Goal: Transaction & Acquisition: Purchase product/service

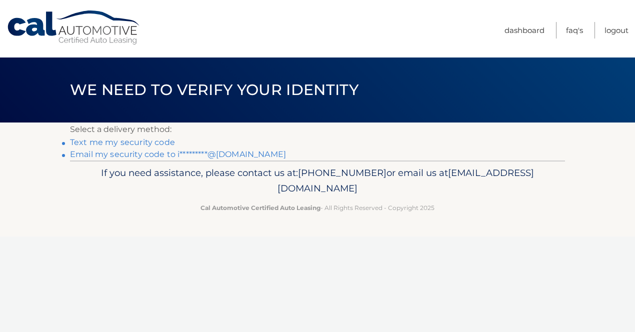
click at [136, 154] on link "Email my security code to i*********@gmail.com" at bounding box center [178, 153] width 216 height 9
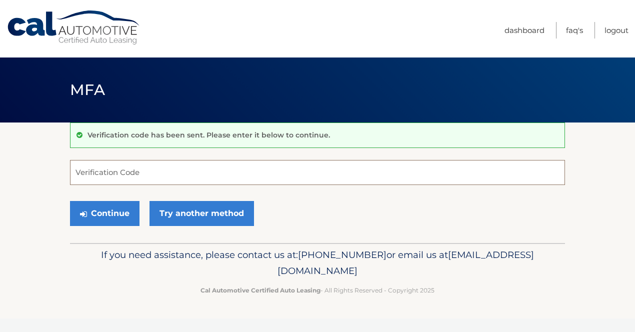
click at [145, 168] on input "Verification Code" at bounding box center [317, 172] width 495 height 25
type input "156724"
click at [70, 201] on button "Continue" at bounding box center [104, 213] width 69 height 25
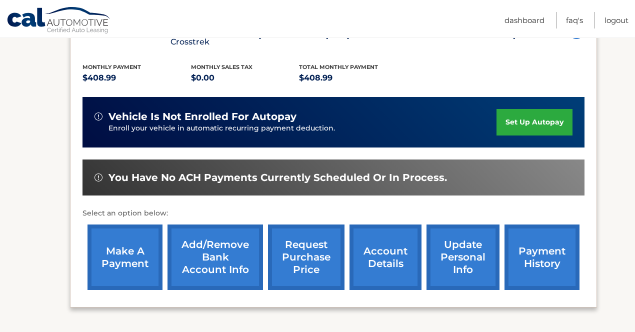
scroll to position [230, 0]
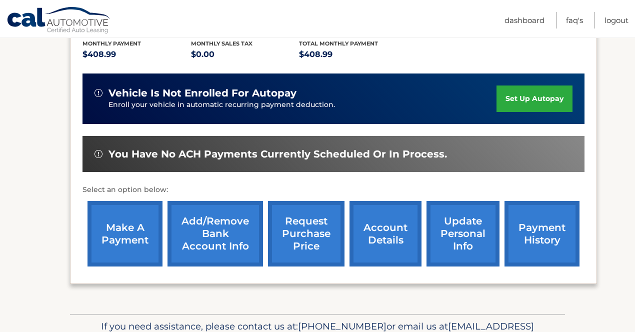
click at [133, 216] on link "make a payment" at bounding box center [124, 233] width 75 height 65
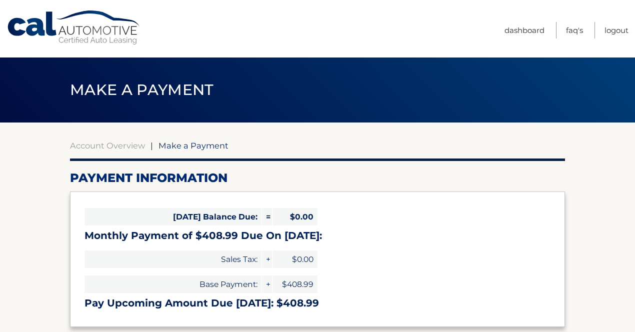
select select "NzI4MDlmODUtODExYS00MzZjLWI0YWQtMDRlYWJjODUwYjUz"
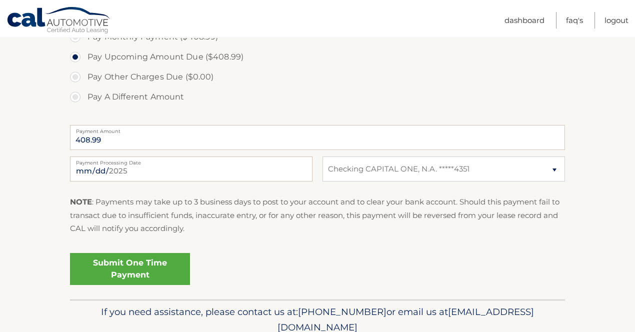
scroll to position [343, 0]
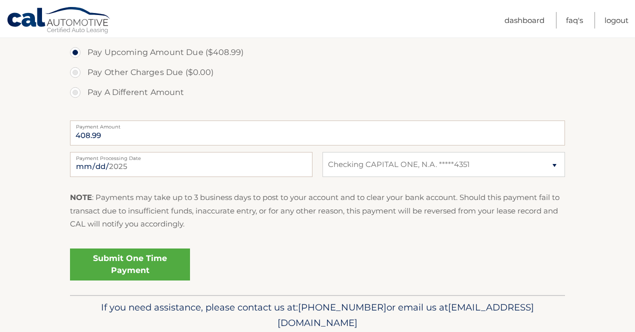
click at [140, 259] on link "Submit One Time Payment" at bounding box center [130, 264] width 120 height 32
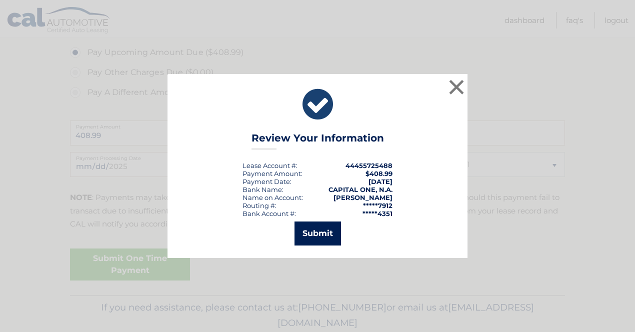
click at [322, 229] on button "Submit" at bounding box center [317, 233] width 46 height 24
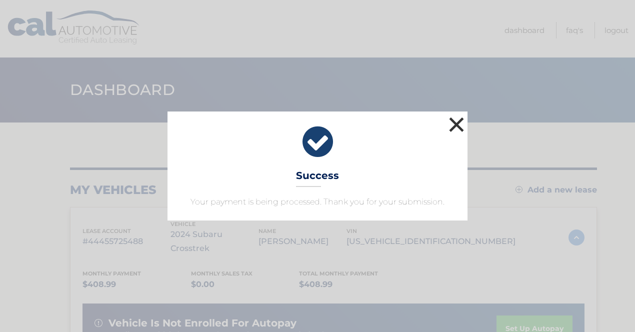
click at [454, 127] on button "×" at bounding box center [456, 124] width 20 height 20
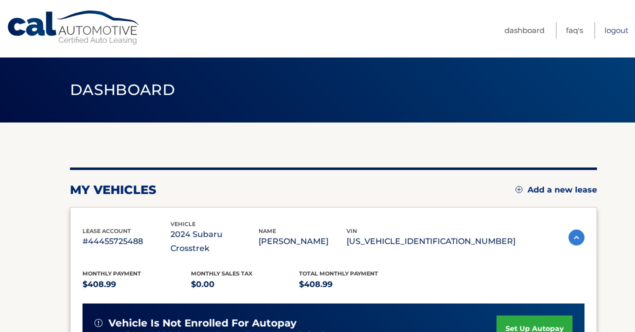
click at [618, 34] on link "Logout" at bounding box center [616, 30] width 24 height 16
